Goal: Task Accomplishment & Management: Use online tool/utility

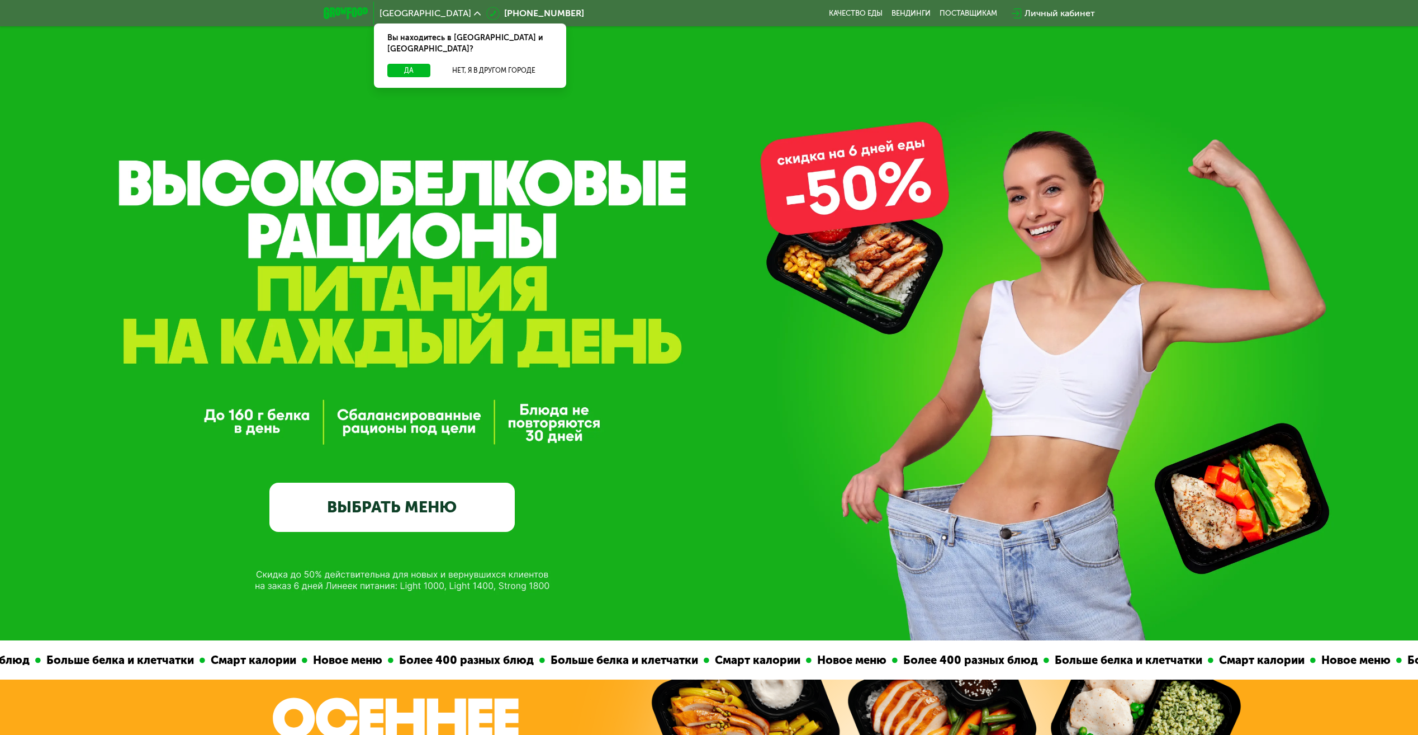
click at [388, 506] on link "ВЫБРАТЬ МЕНЮ" at bounding box center [391, 506] width 245 height 49
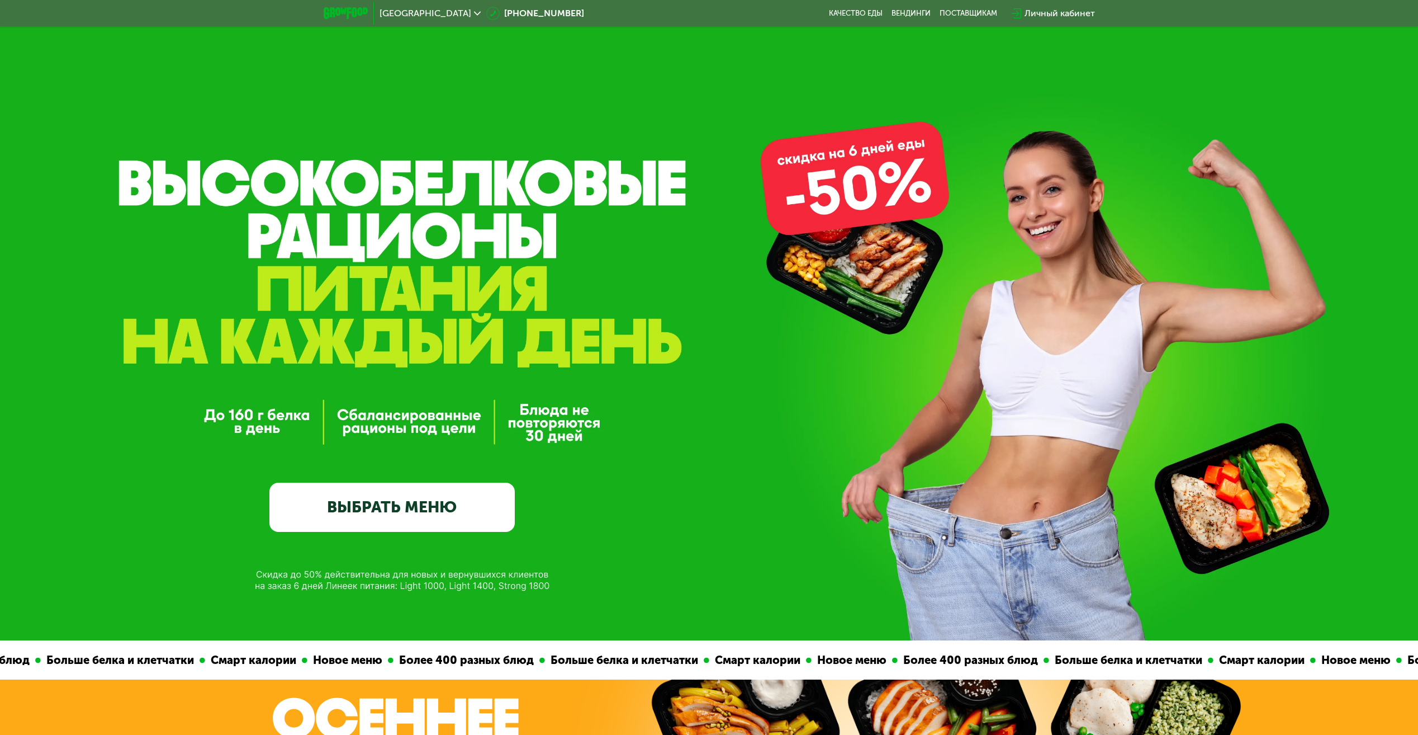
click at [435, 520] on link "ВЫБРАТЬ МЕНЮ" at bounding box center [391, 506] width 245 height 49
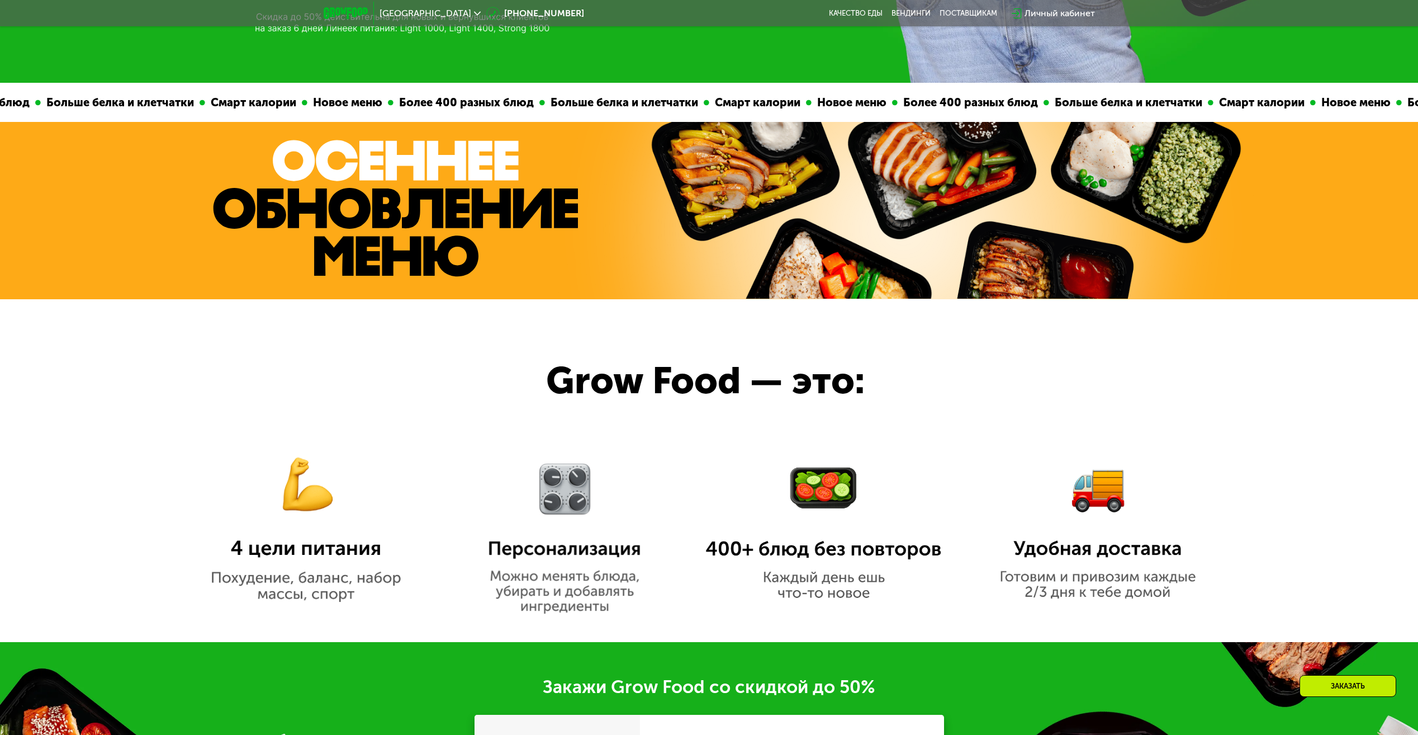
scroll to position [745, 0]
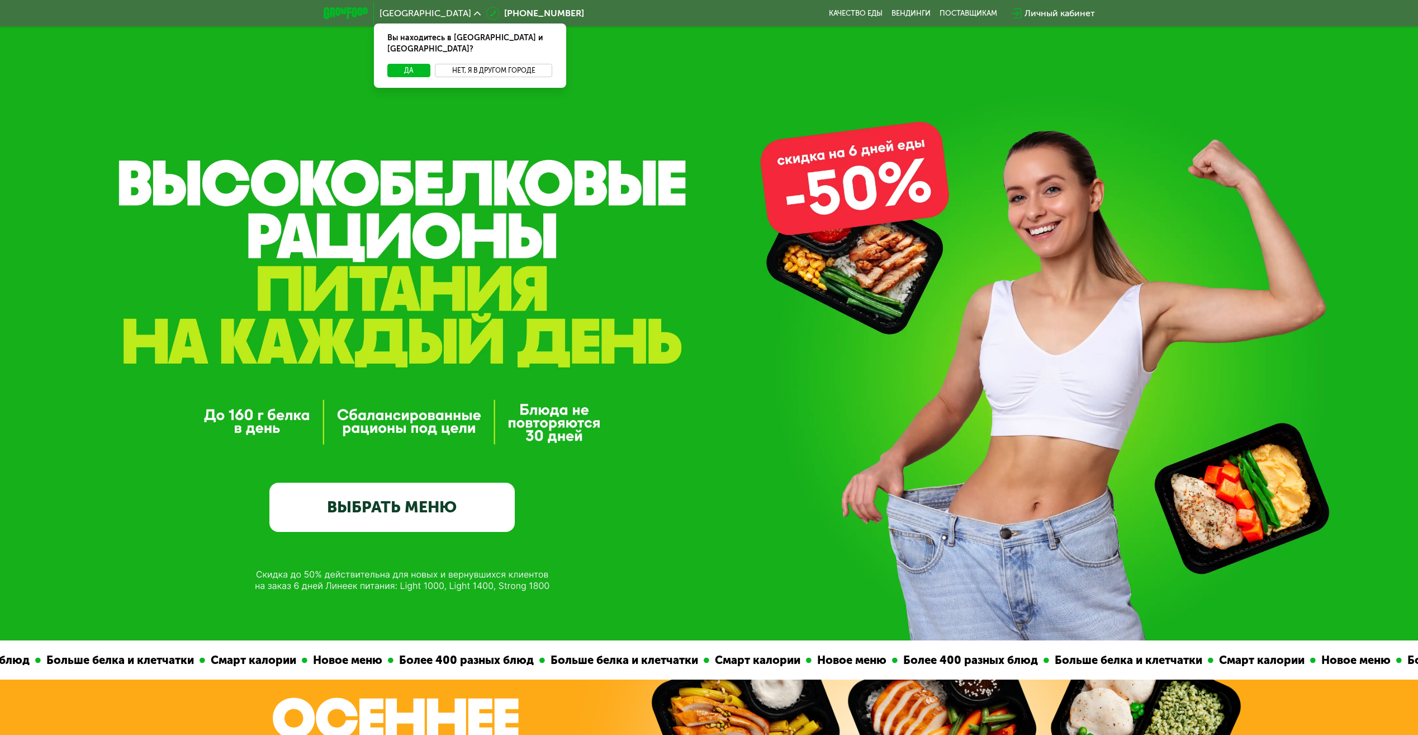
click at [478, 64] on button "Нет, я в другом городе" at bounding box center [494, 70] width 118 height 13
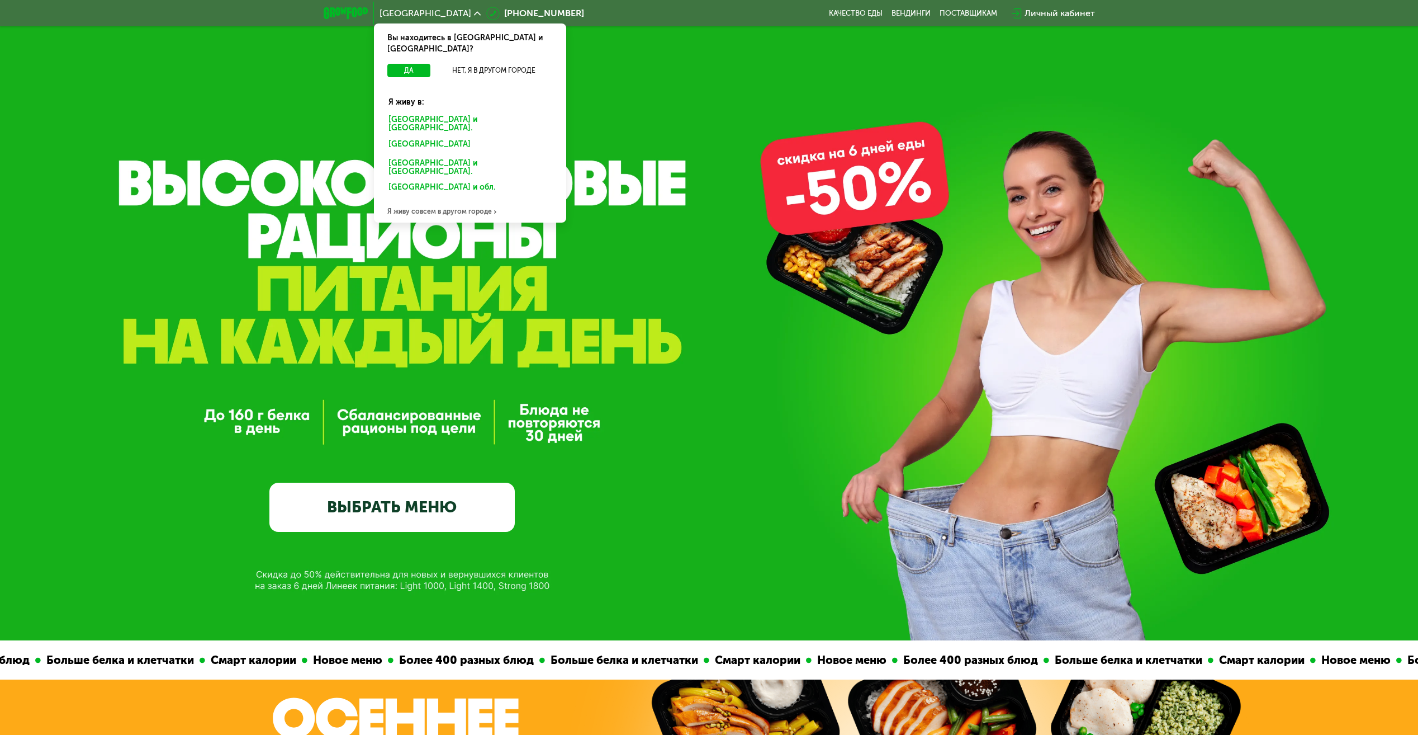
click at [421, 200] on div "Я живу совсем в другом городе" at bounding box center [470, 211] width 192 height 22
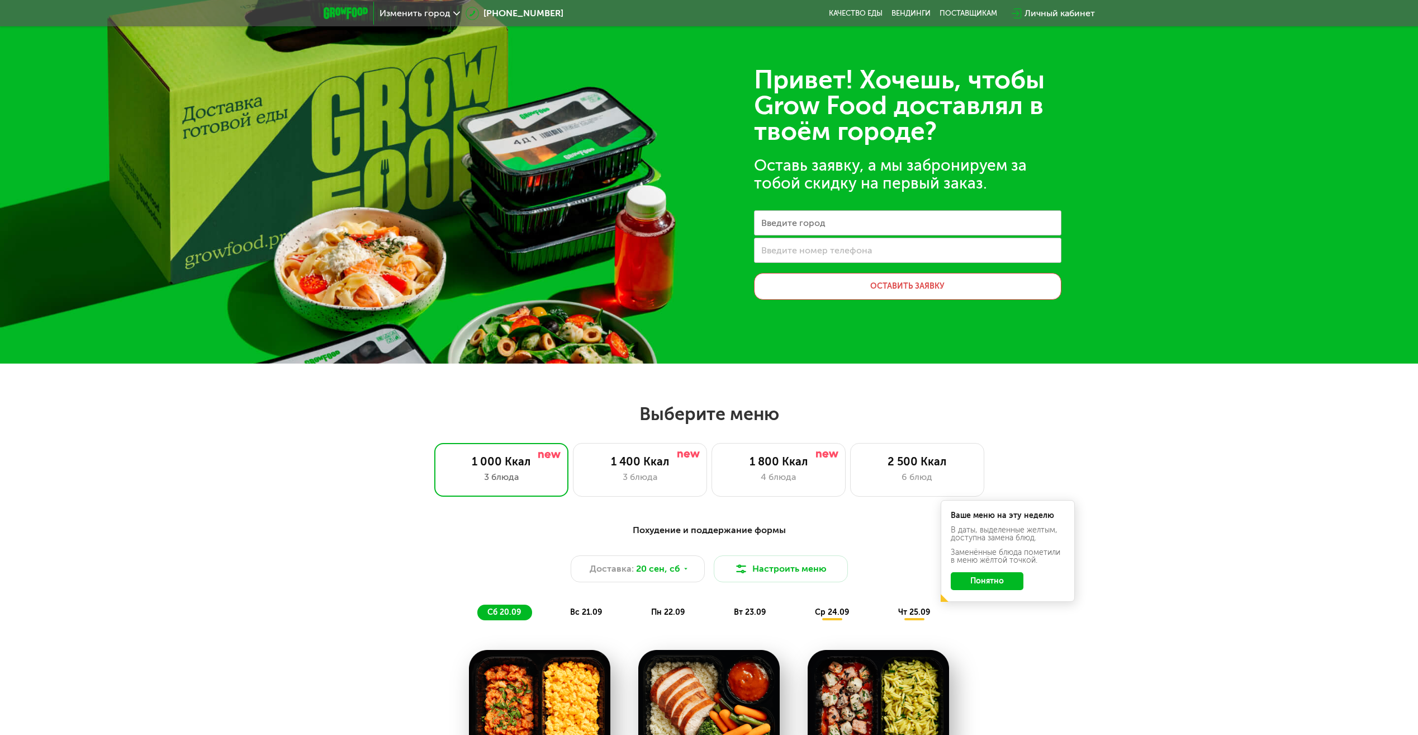
click at [811, 221] on label "Введите город" at bounding box center [793, 223] width 64 height 6
click at [811, 221] on input "Введите город" at bounding box center [907, 222] width 307 height 25
type input "********"
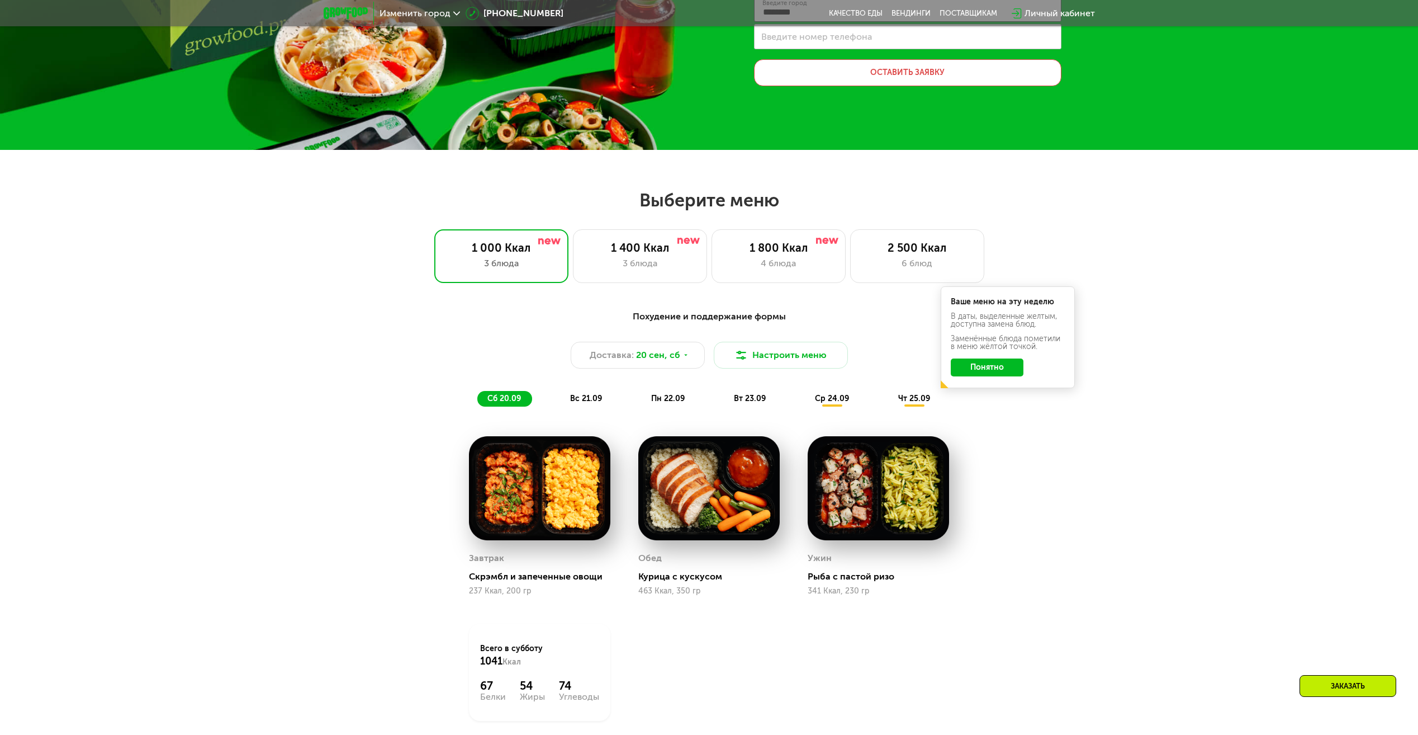
scroll to position [224, 0]
